Goal: Task Accomplishment & Management: Manage account settings

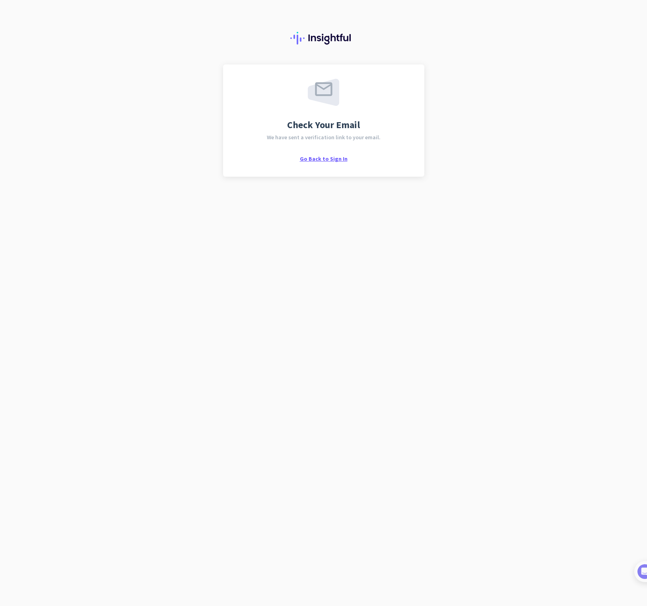
click at [332, 157] on span "Go Back to Sign In" at bounding box center [324, 158] width 48 height 7
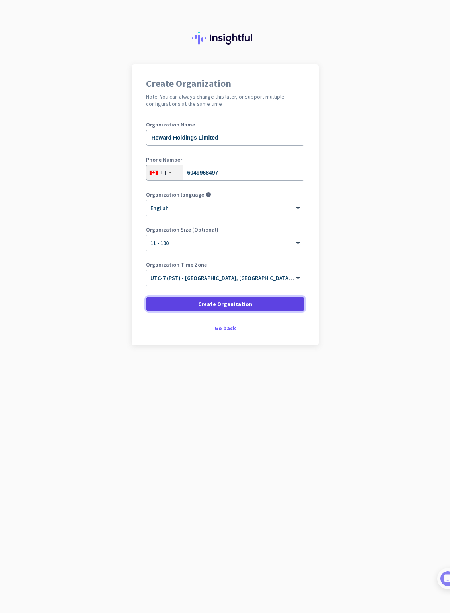
click at [256, 308] on span at bounding box center [225, 303] width 158 height 19
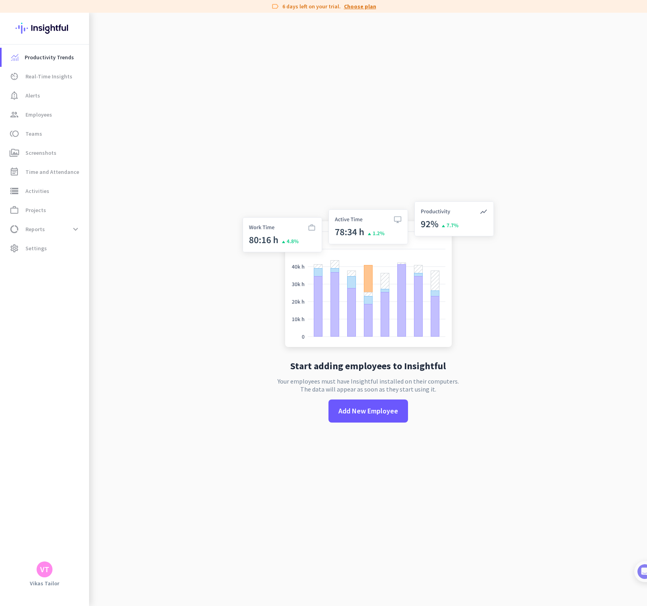
click at [368, 6] on link "Choose plan" at bounding box center [360, 6] width 32 height 8
